Goal: Check status: Check status

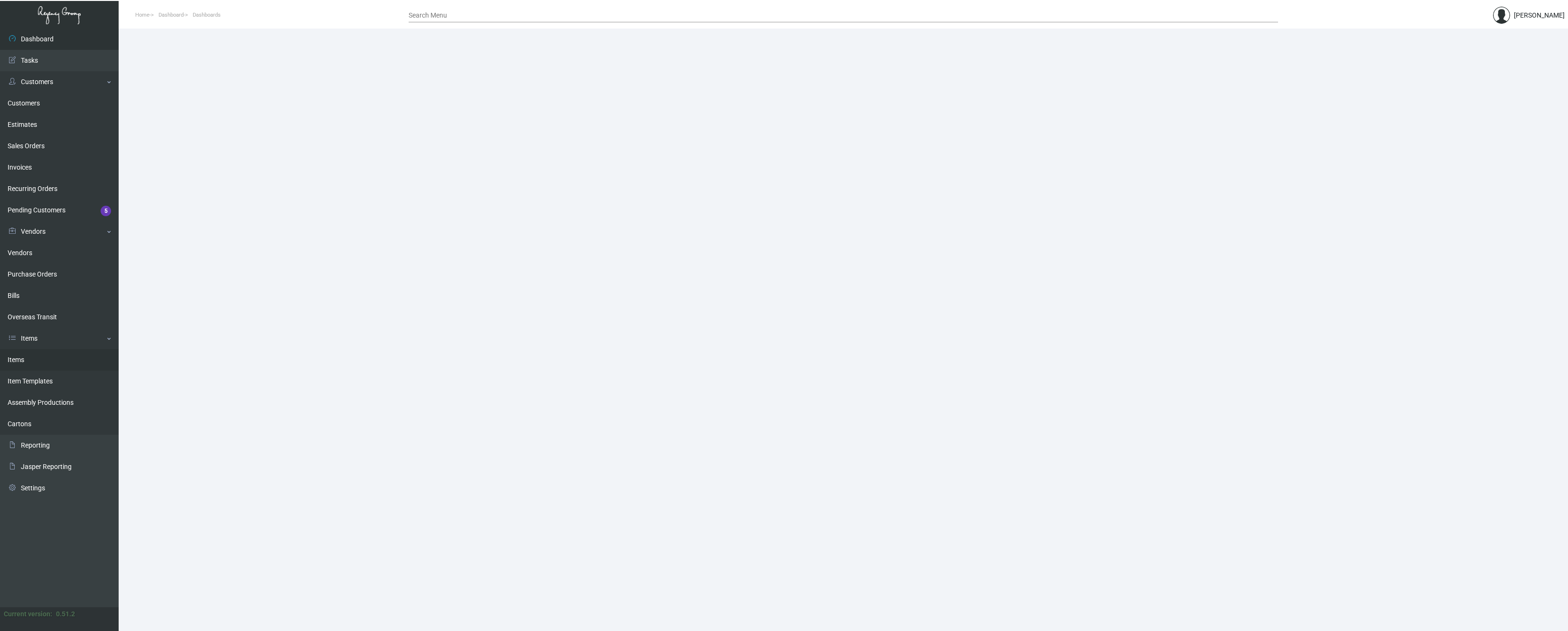
click at [26, 357] on link "Items" at bounding box center [59, 359] width 119 height 21
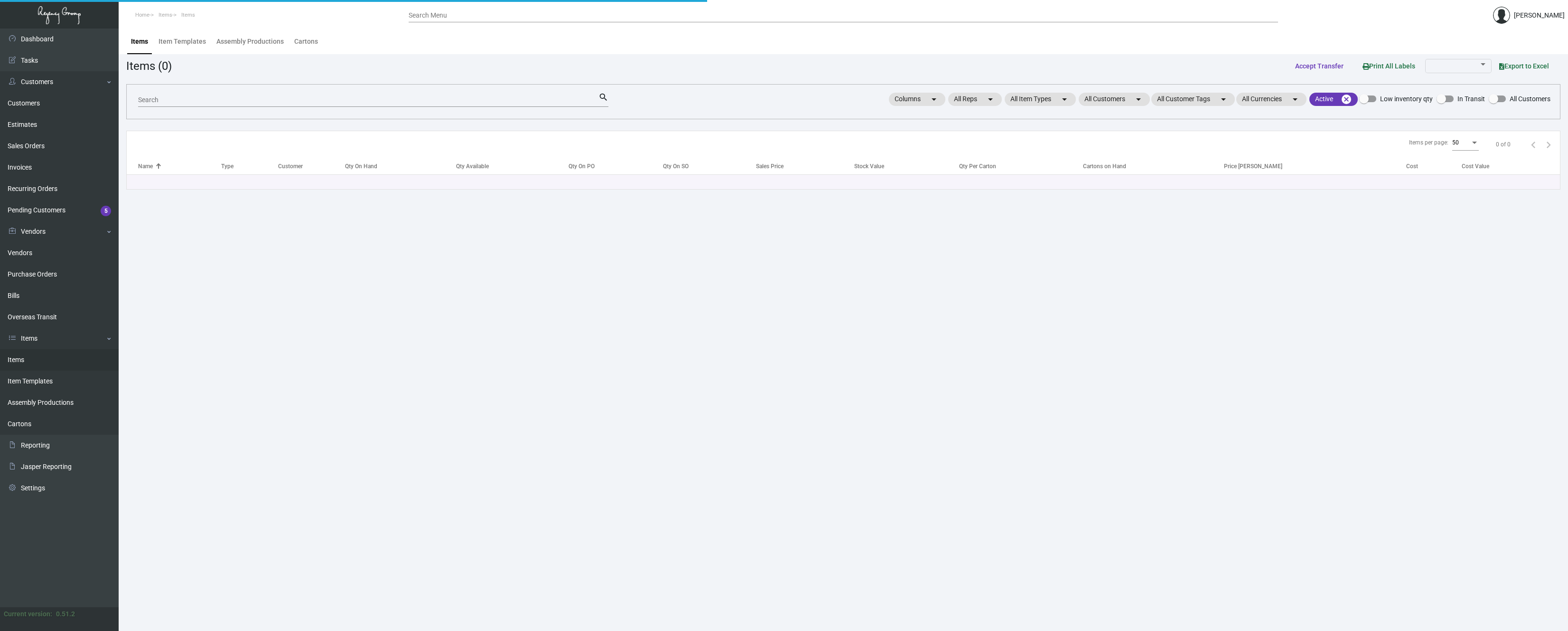
click at [219, 98] on input "Search" at bounding box center [368, 100] width 460 height 8
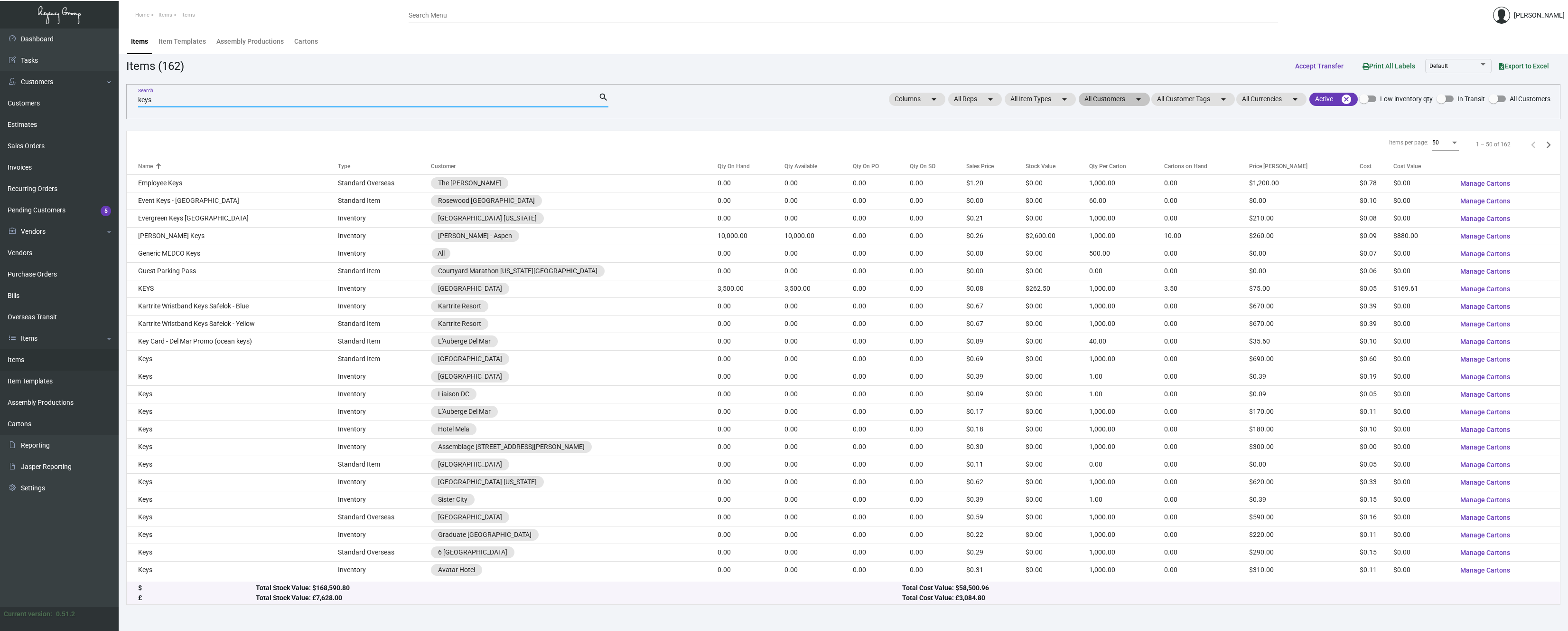
type input "keys"
click at [1114, 103] on mat-chip "All Customers arrow_drop_down" at bounding box center [1114, 99] width 71 height 13
click at [1098, 157] on div "Search" at bounding box center [1126, 153] width 85 height 15
type input "show"
click at [1092, 172] on label "Showboat Atlantic City (Think Hosp.)" at bounding box center [1143, 174] width 120 height 12
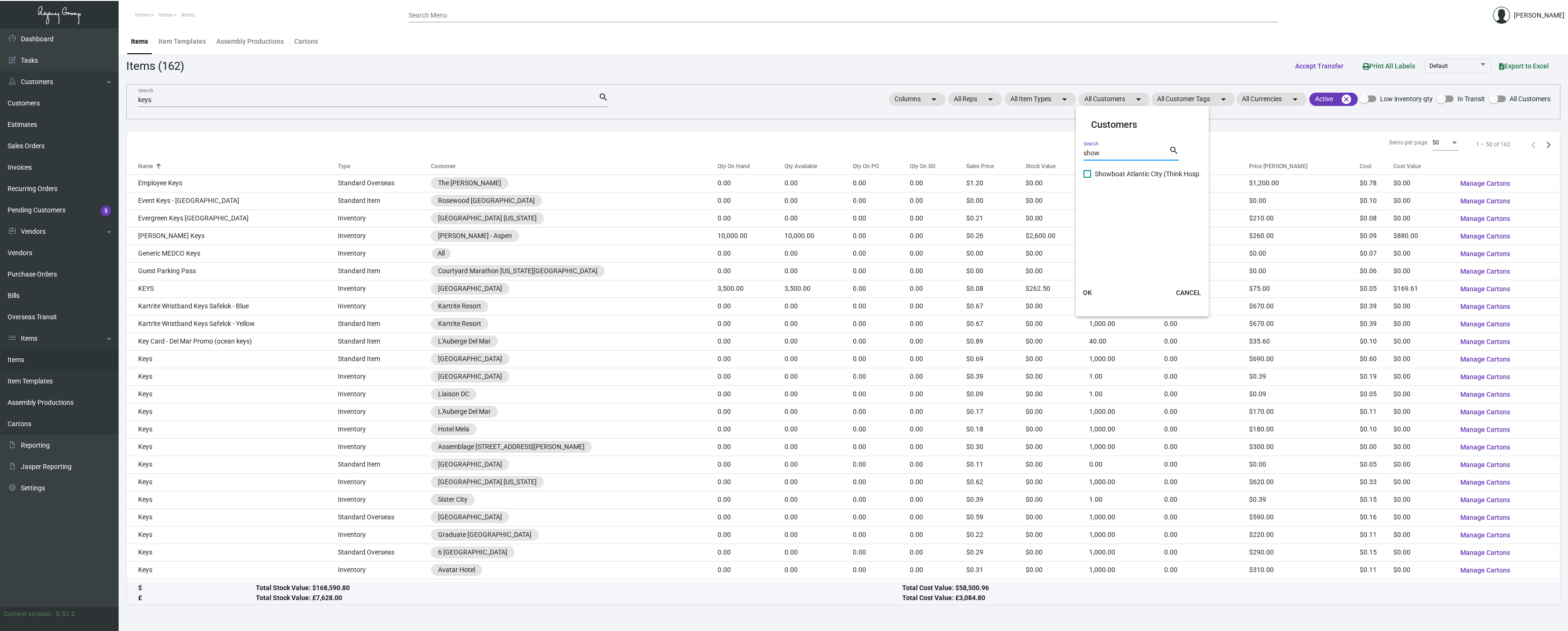
click at [1087, 178] on input "Showboat Atlantic City (Think Hosp.)" at bounding box center [1087, 178] width 1 height 1
checkbox input "true"
click at [1089, 291] on span "OK" at bounding box center [1087, 292] width 9 height 8
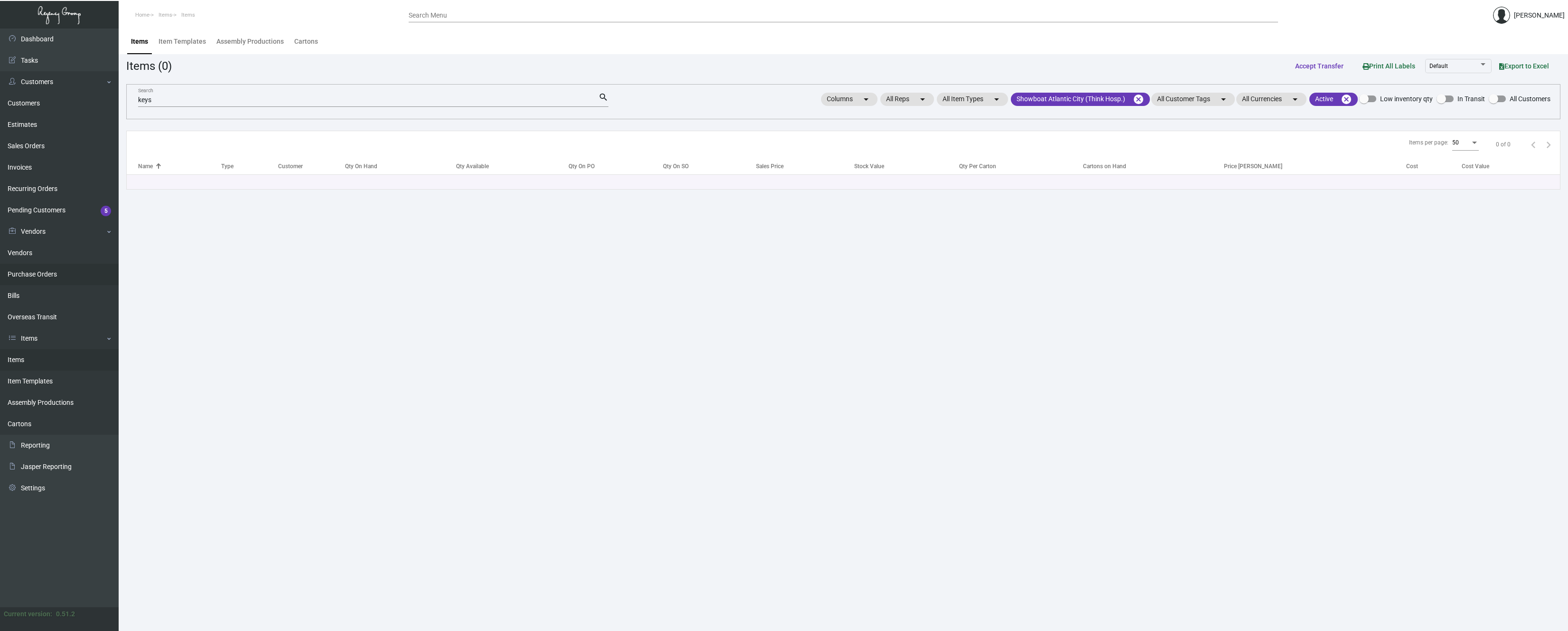
click at [51, 273] on link "Purchase Orders" at bounding box center [59, 274] width 119 height 21
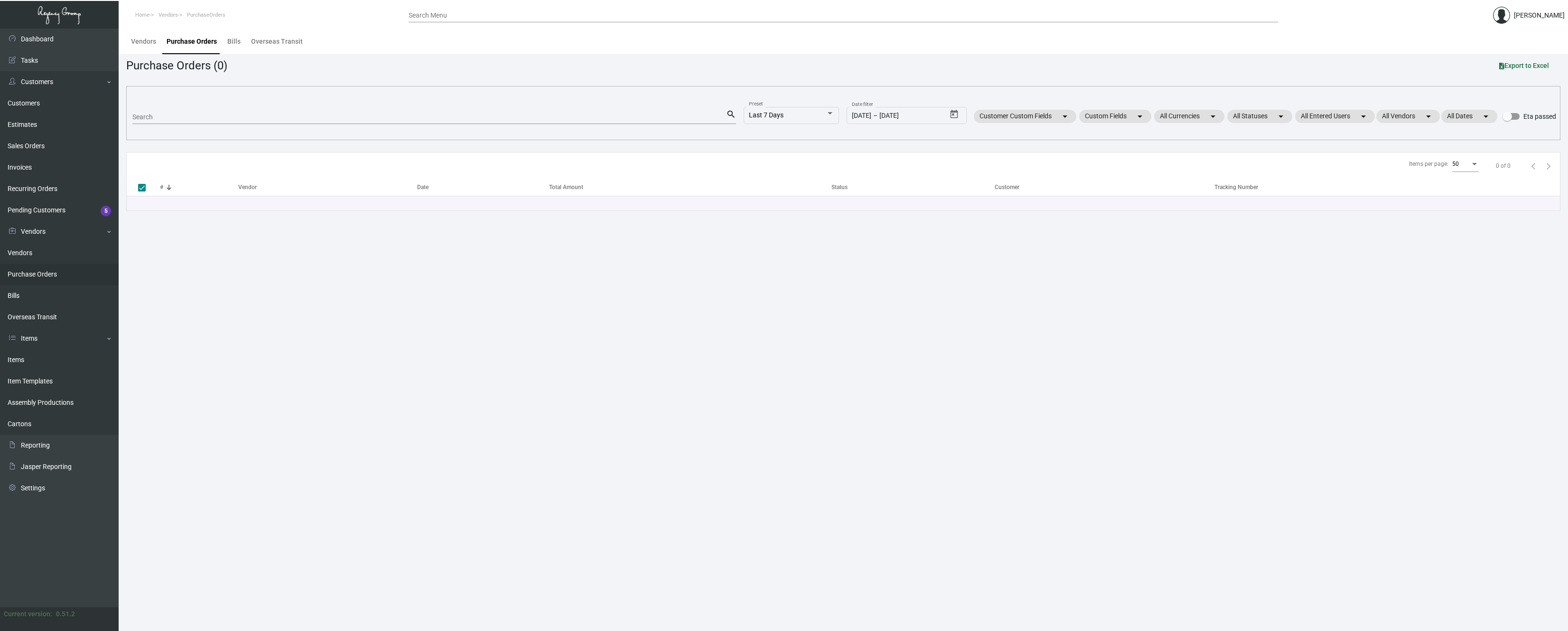
click at [170, 118] on input "Search" at bounding box center [429, 117] width 594 height 8
paste input "07425"
type input "07425"
checkbox input "false"
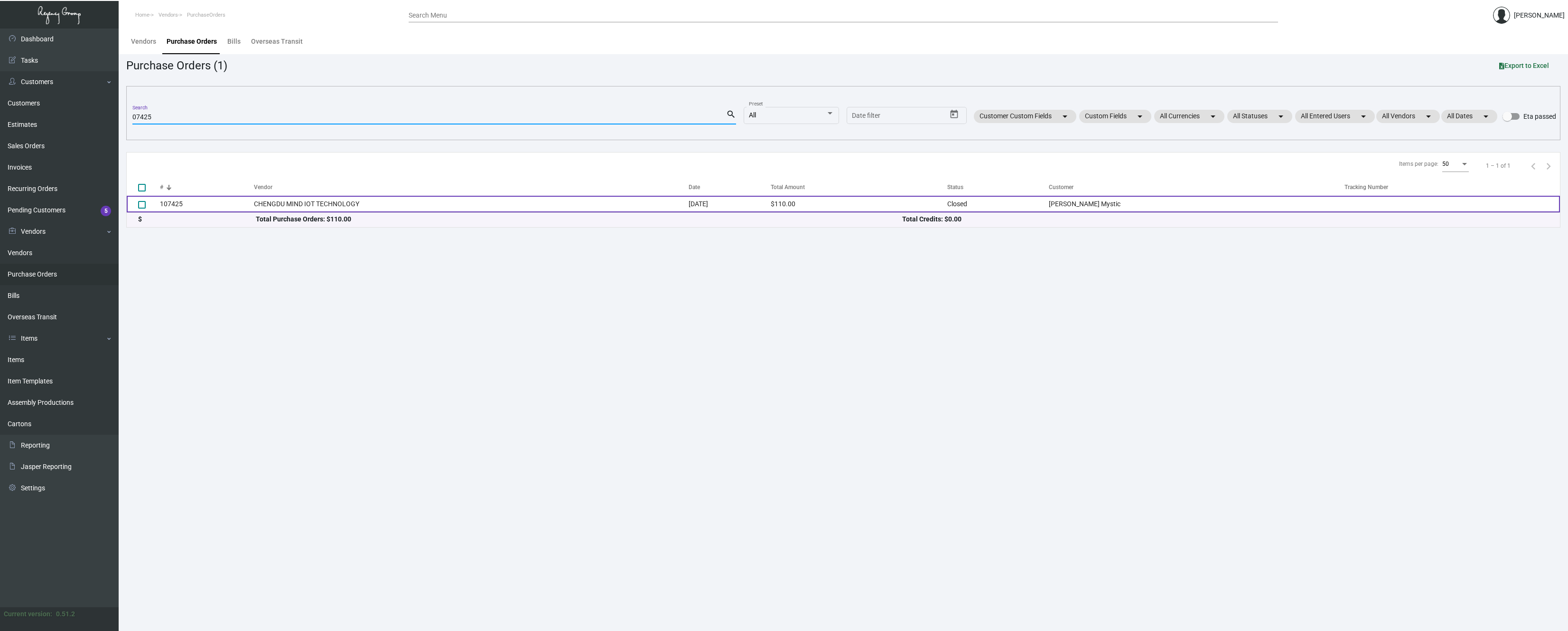
type input "07425"
click at [166, 203] on td "107425" at bounding box center [207, 204] width 94 height 17
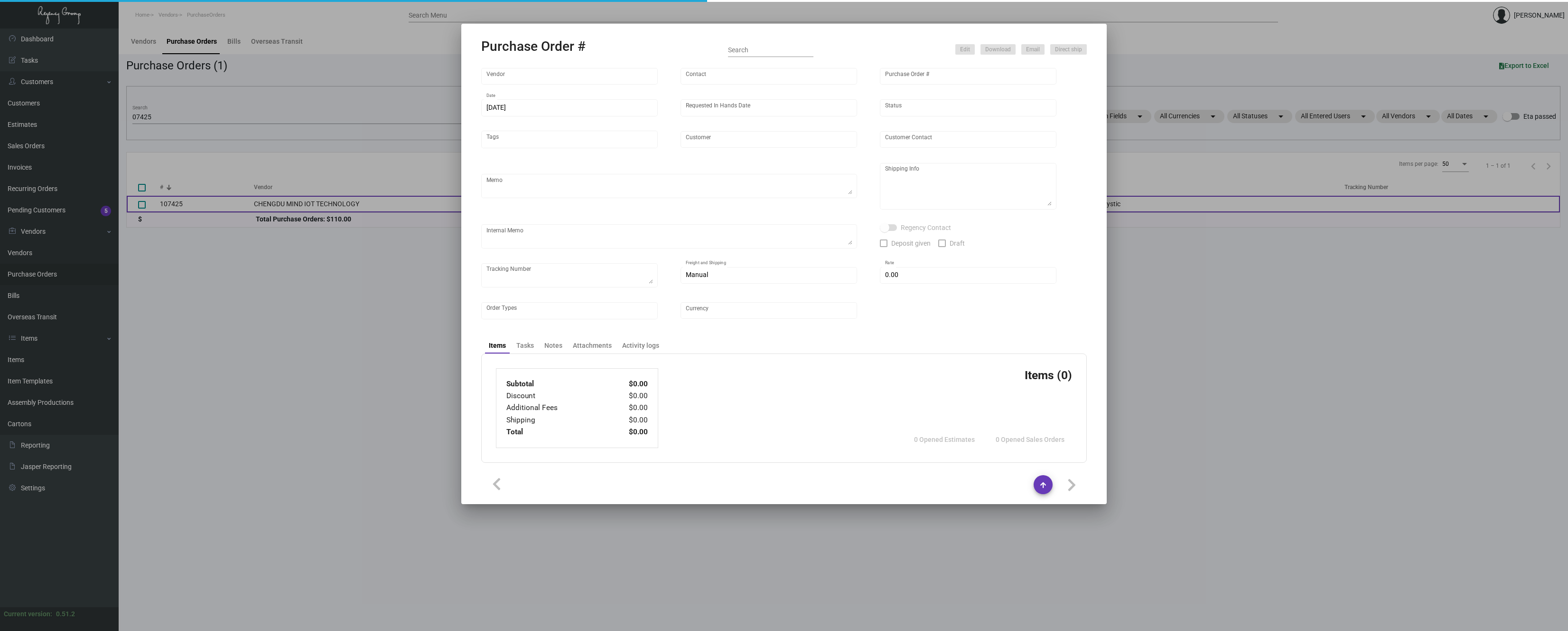
type input "CHENGDU MIND IOT TECHNOLOGY"
type input "[PERSON_NAME]"
type input "107425"
type input "[DATE]"
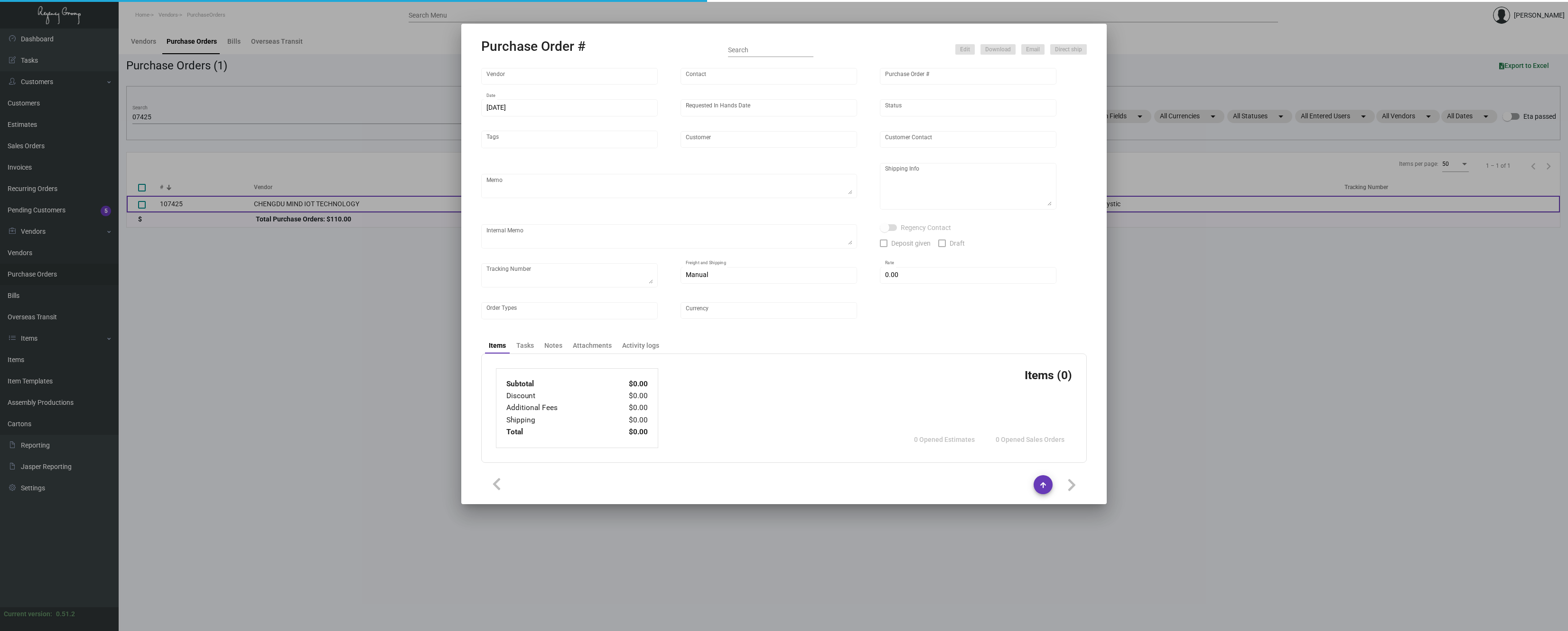
type input "[PERSON_NAME] Mystic"
type textarea "Please ship by air to our NJ warehouse."
type textarea "Regency Group NJ - [PERSON_NAME] [STREET_ADDRESS]"
checkbox input "true"
type input "$ 0.00"
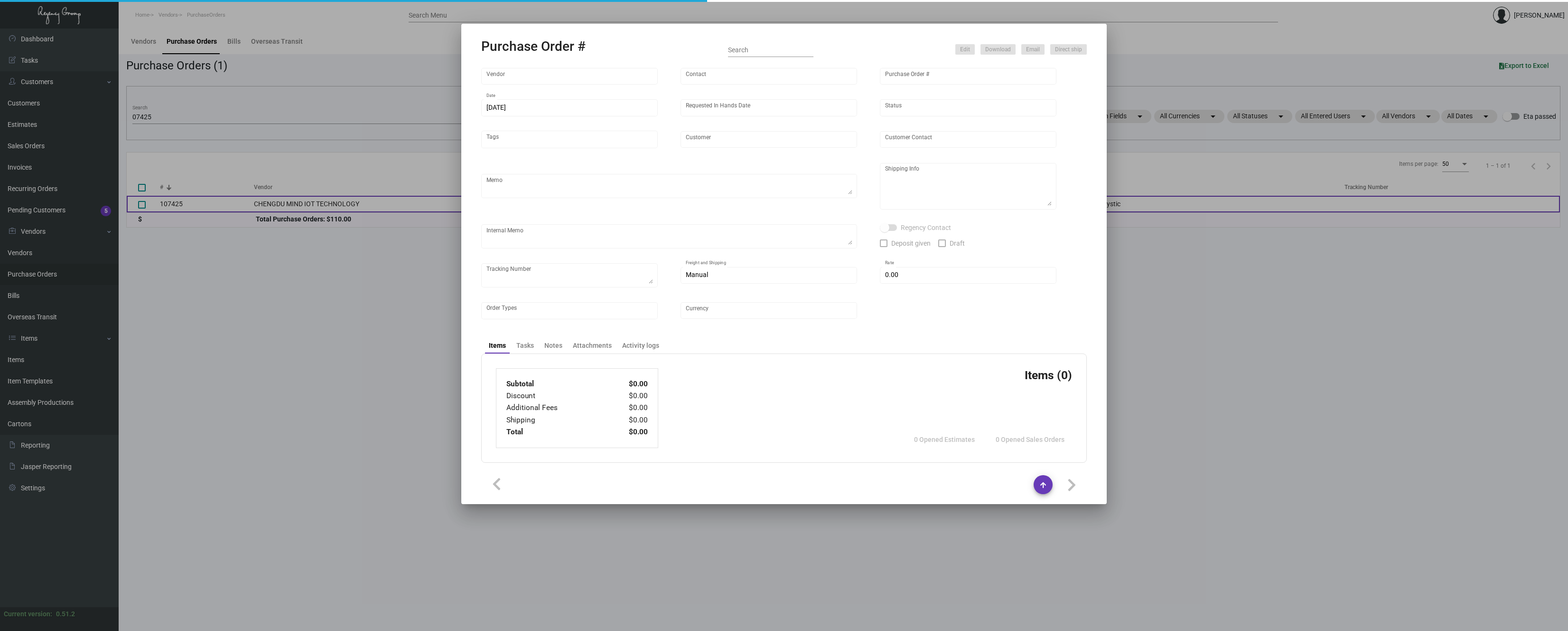
type input "United States Dollar $"
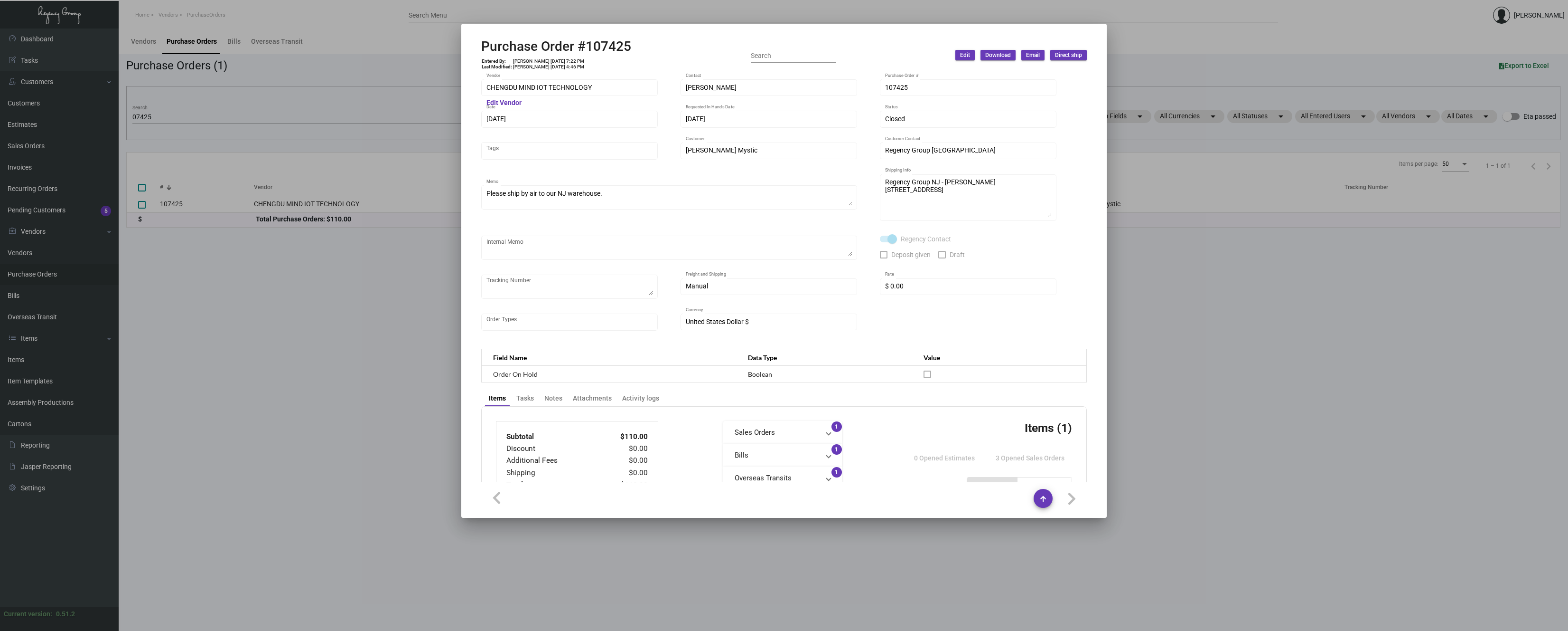
click at [264, 244] on div at bounding box center [784, 316] width 1568 height 631
